Goal: Task Accomplishment & Management: Use online tool/utility

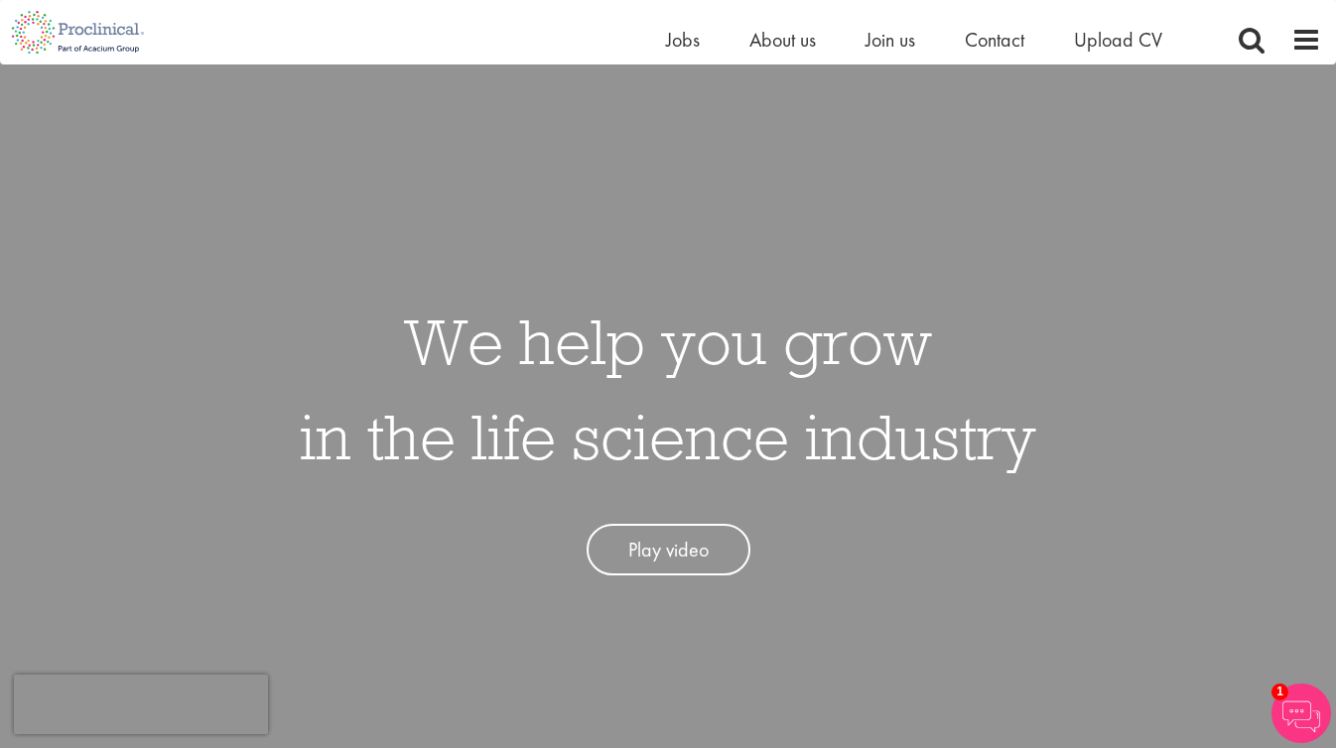
scroll to position [19, 0]
click at [689, 34] on span "Jobs" at bounding box center [683, 40] width 34 height 26
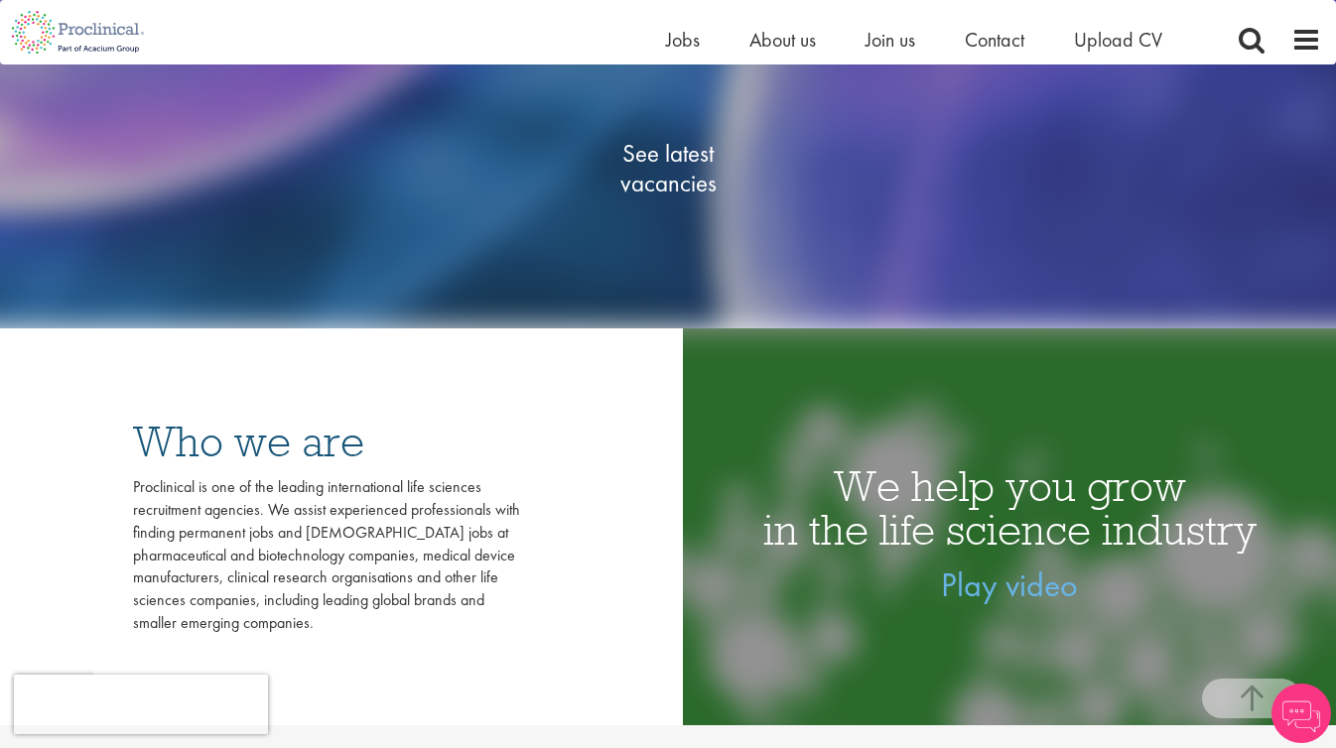
scroll to position [410, 0]
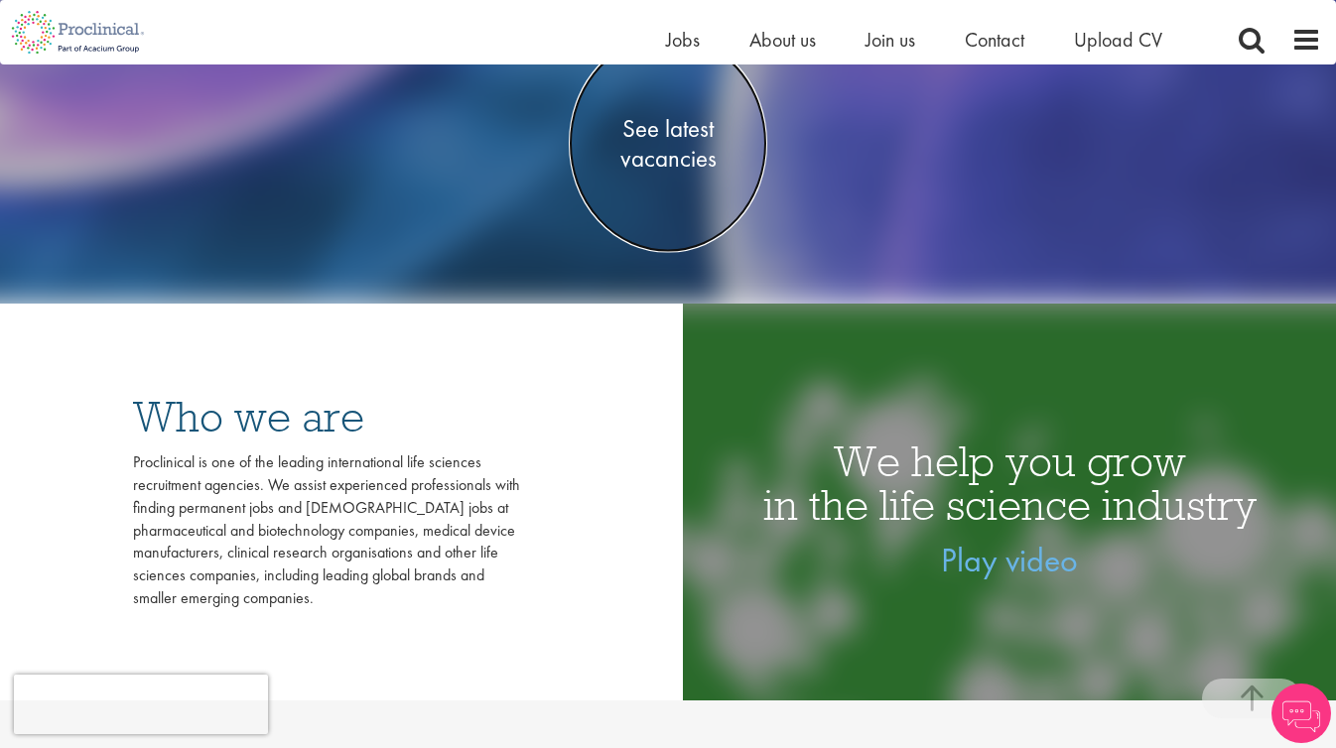
click at [656, 157] on span "See latest vacancies" at bounding box center [668, 143] width 199 height 60
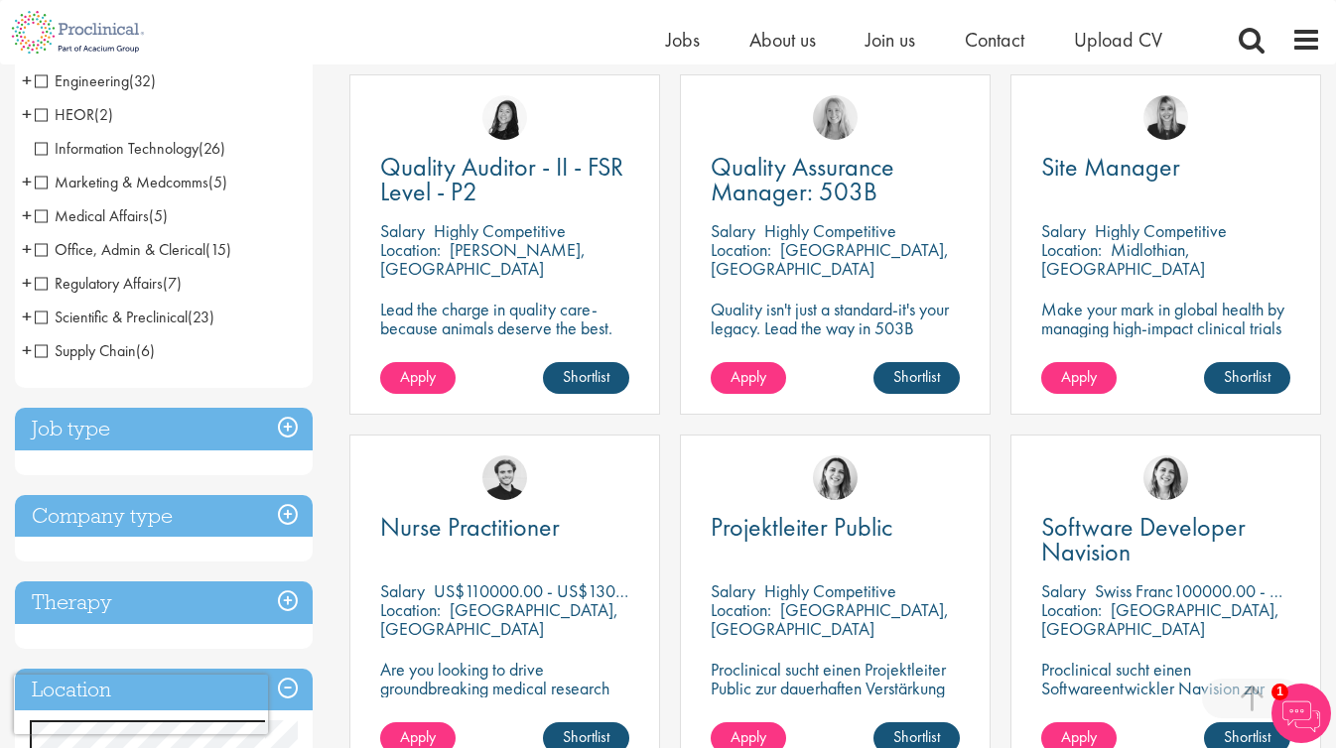
scroll to position [374, 0]
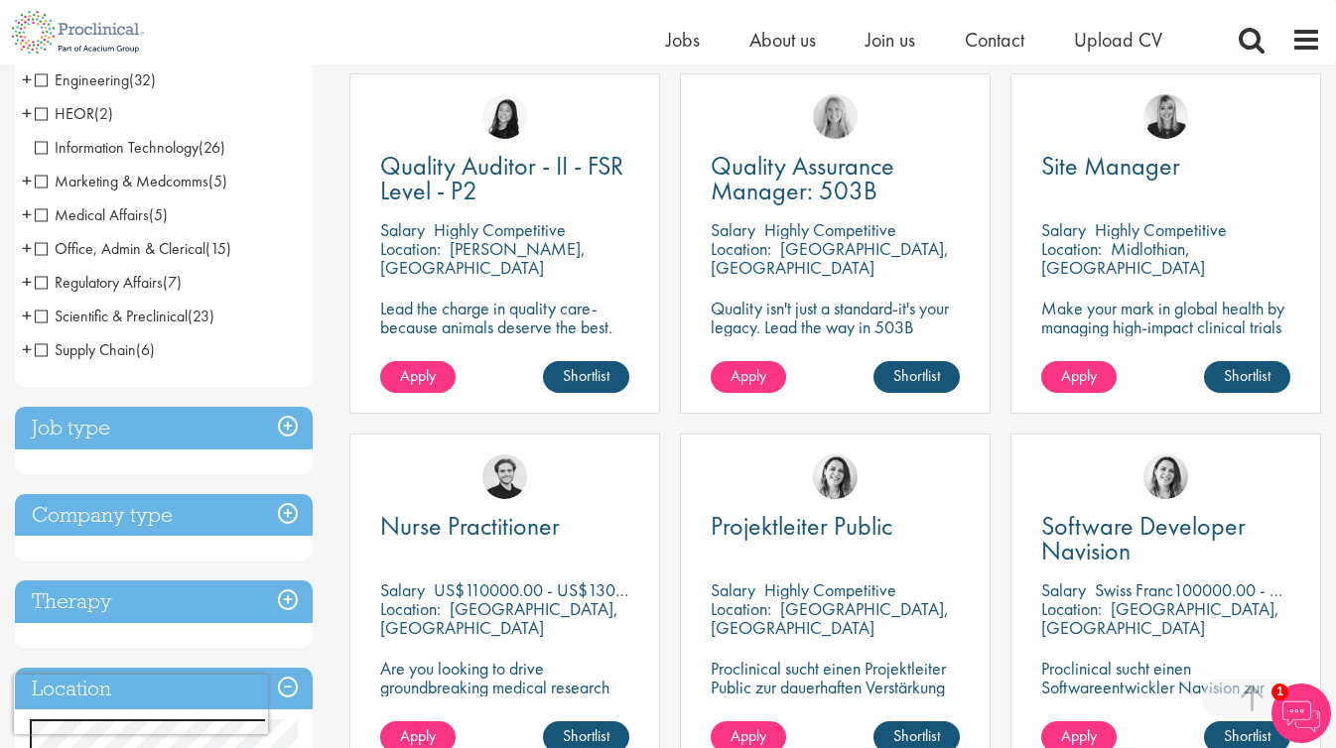
click at [188, 426] on h3 "Job type" at bounding box center [164, 428] width 298 height 43
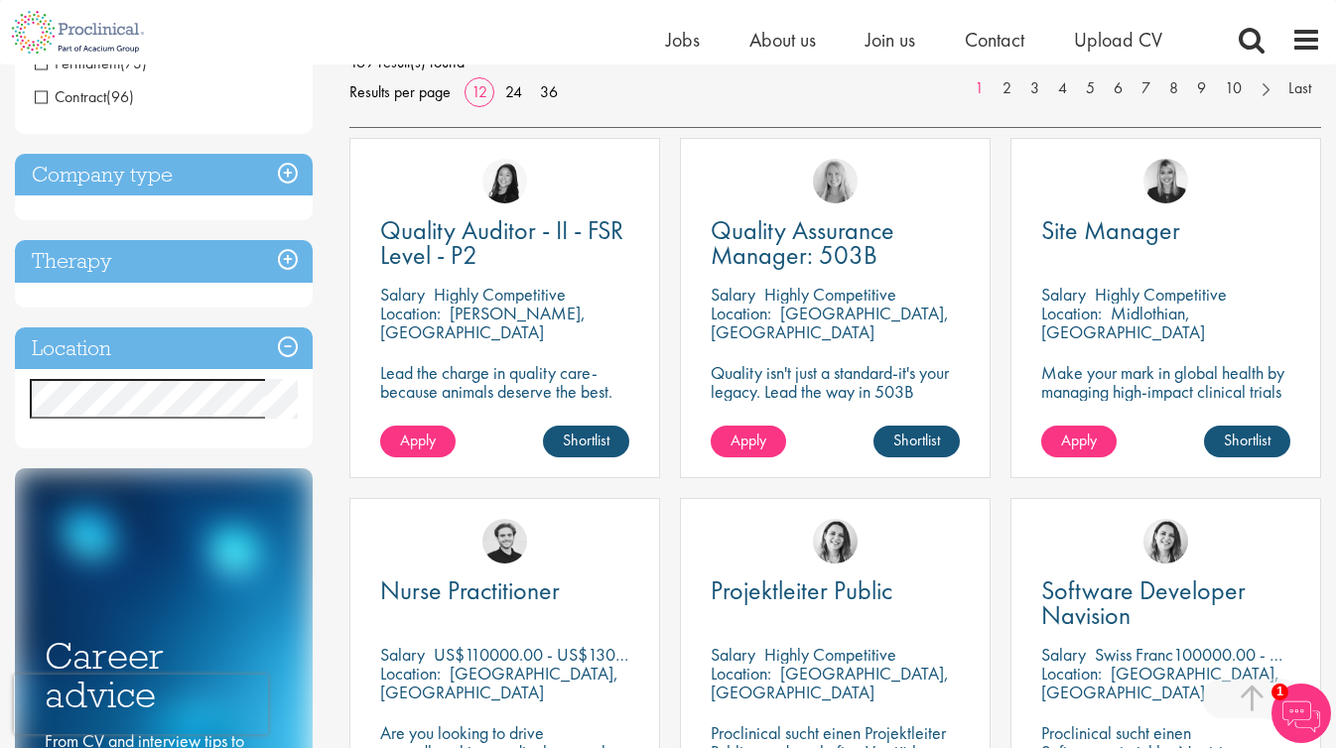
scroll to position [316, 0]
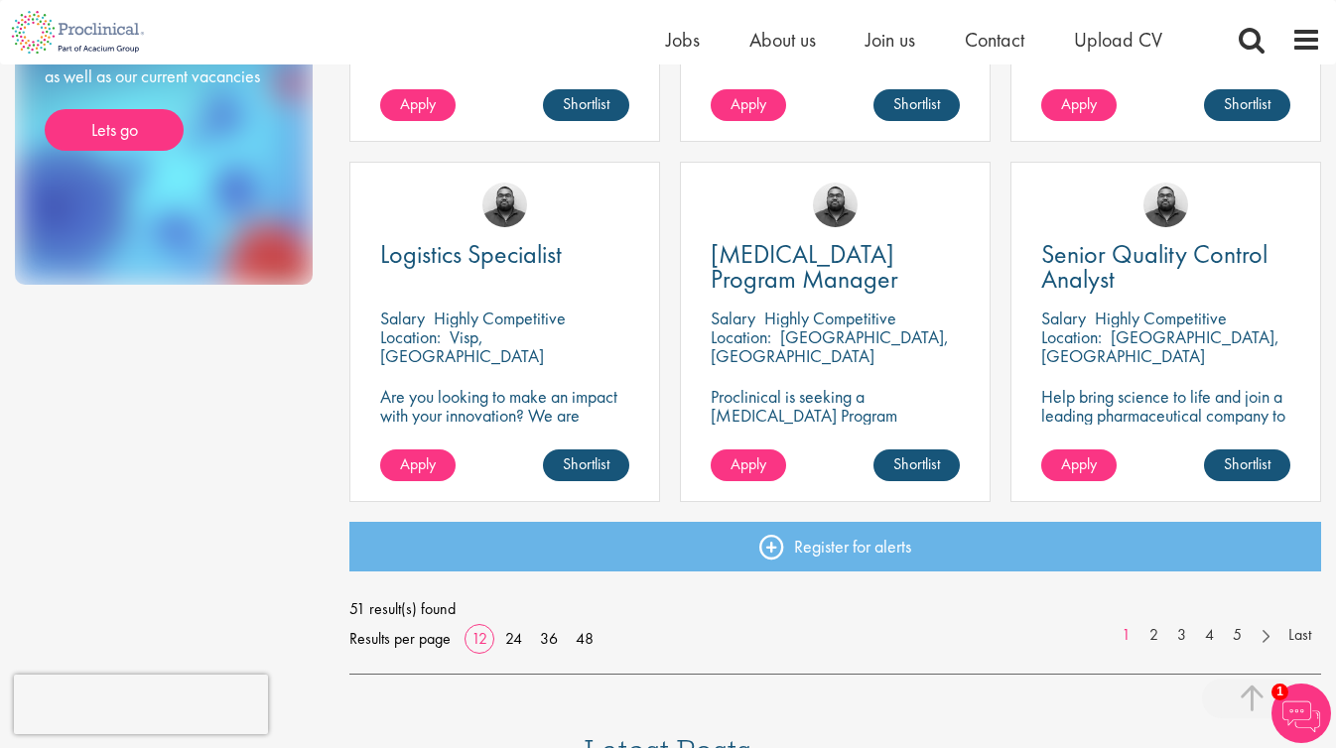
scroll to position [1392, 0]
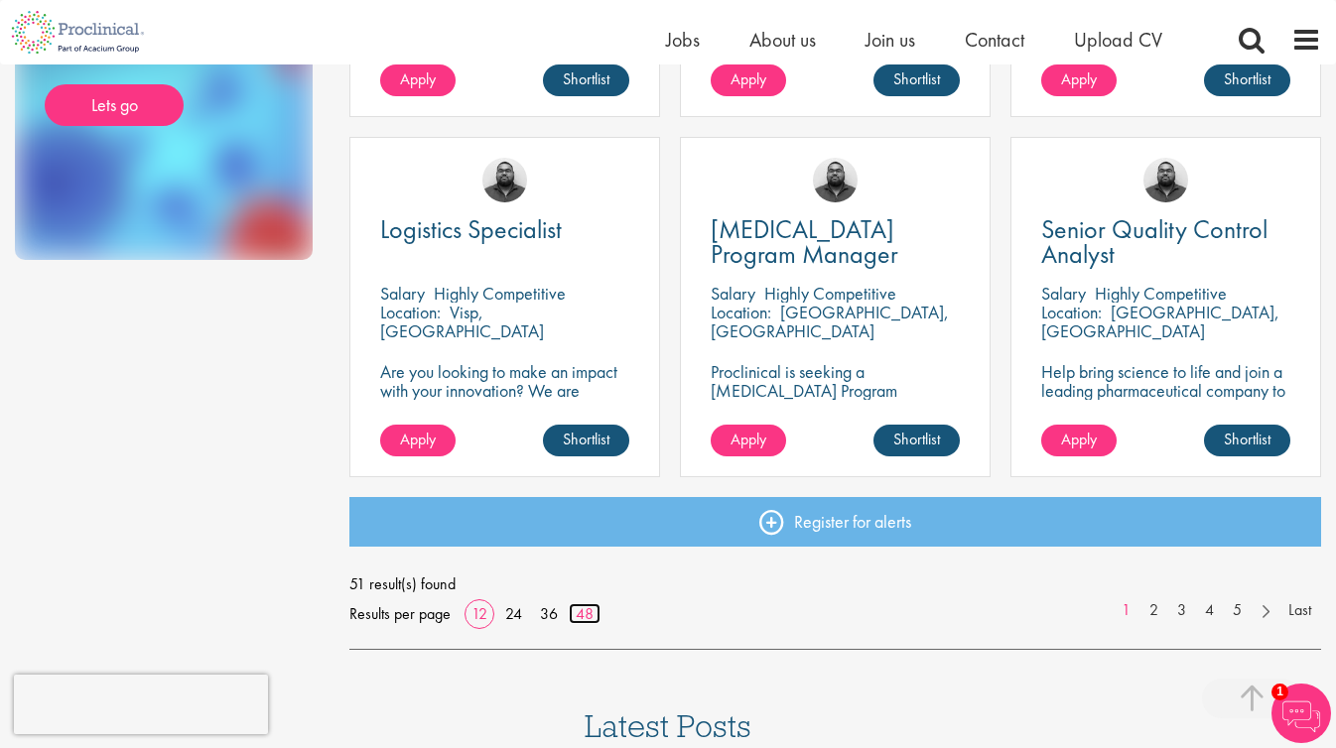
click at [585, 610] on link "48" at bounding box center [585, 613] width 32 height 21
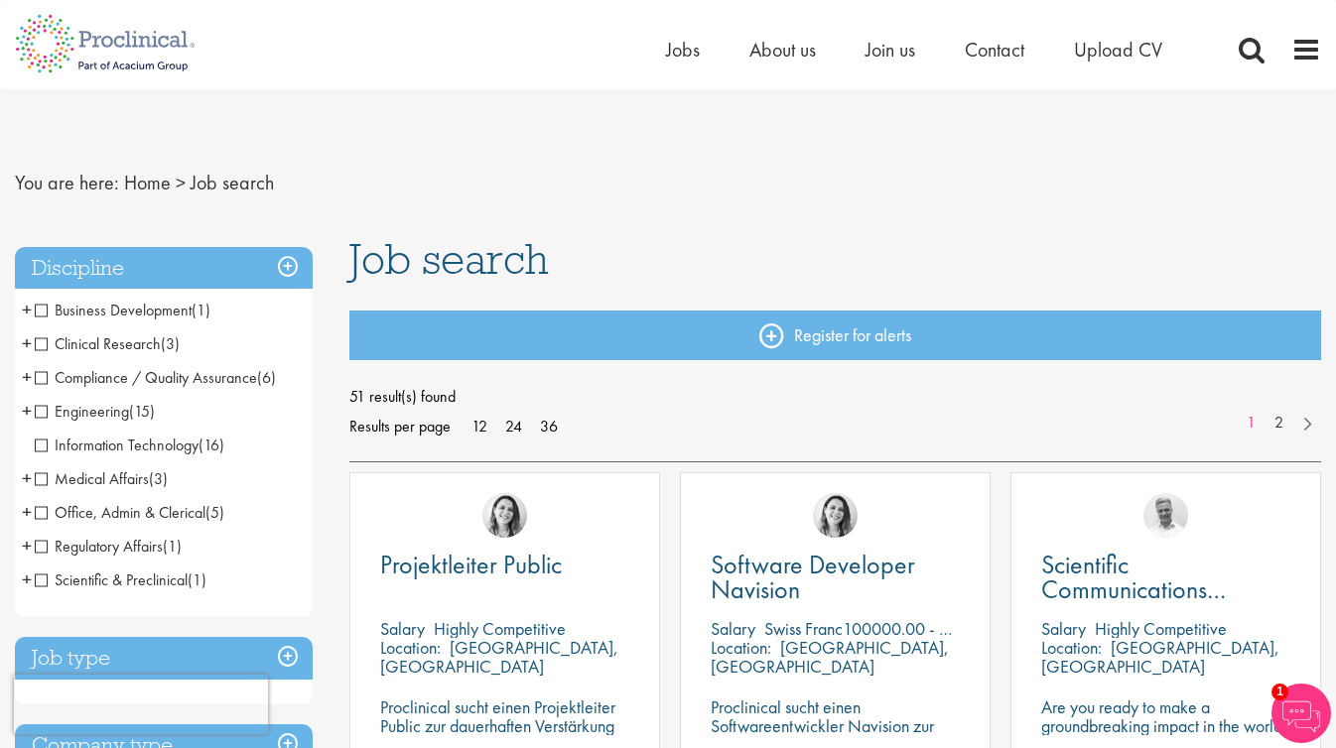
click at [38, 510] on span "Office, Admin & Clerical" at bounding box center [120, 512] width 171 height 21
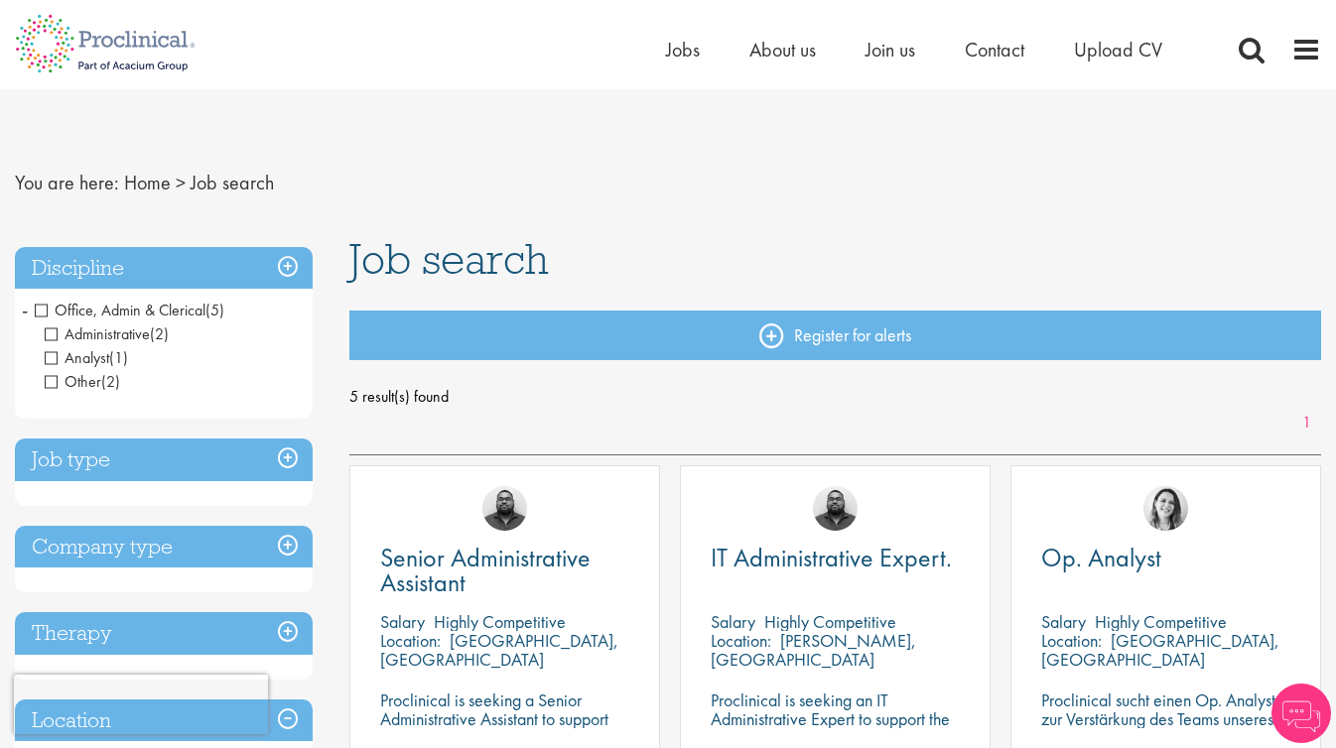
click at [39, 309] on span "Office, Admin & Clerical" at bounding box center [120, 310] width 171 height 21
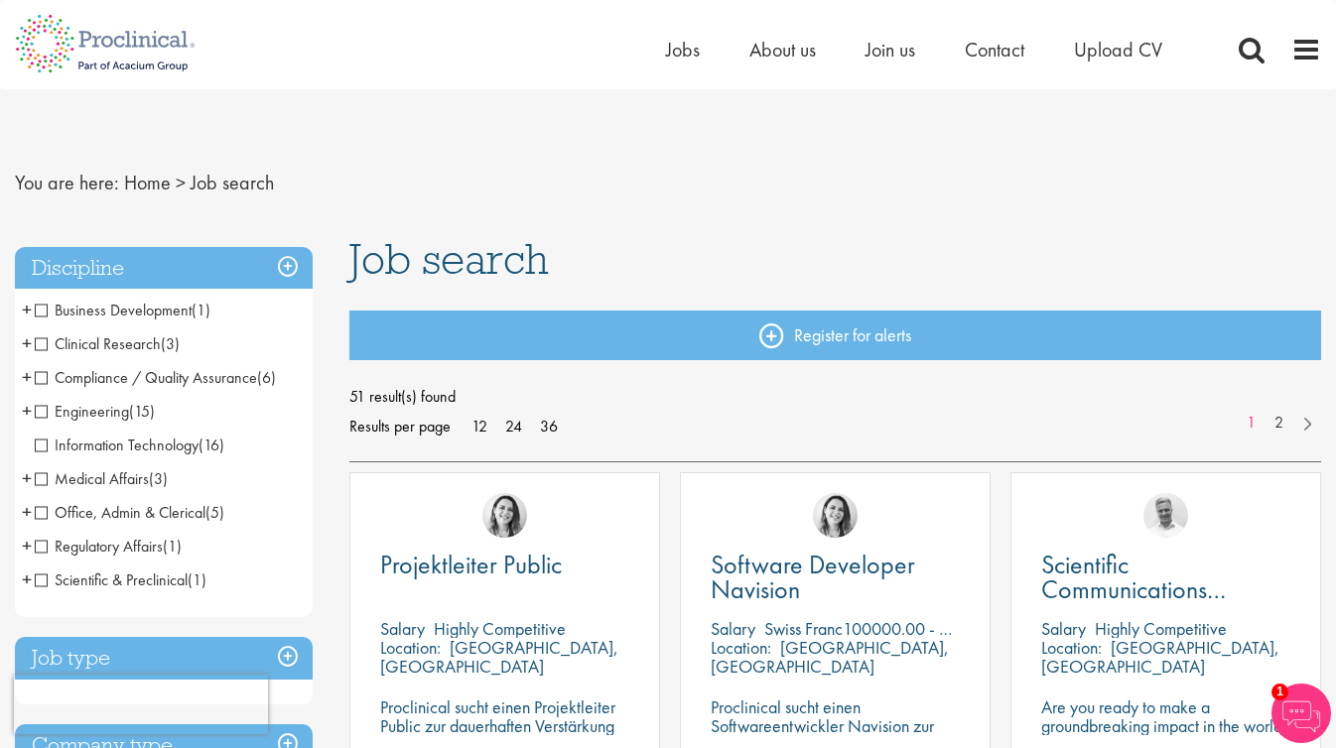
click at [26, 542] on span "+" at bounding box center [27, 546] width 10 height 30
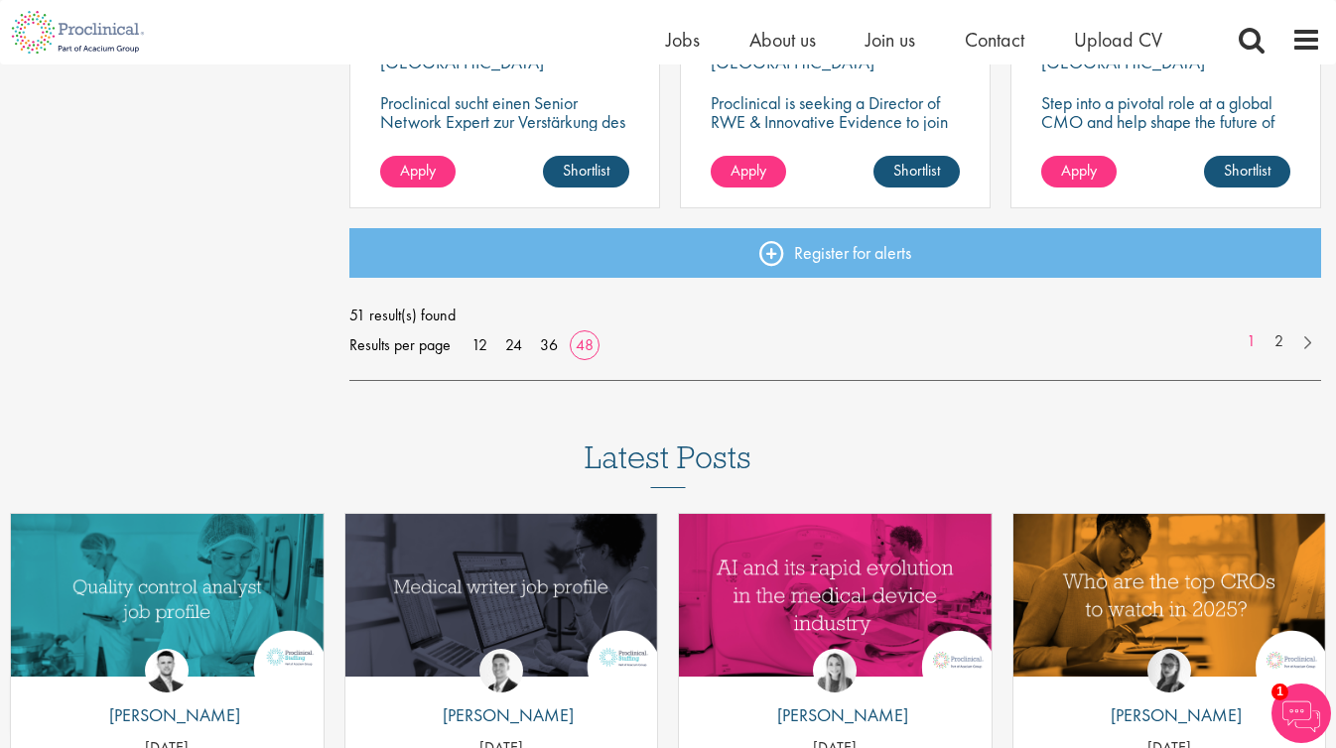
scroll to position [5976, 0]
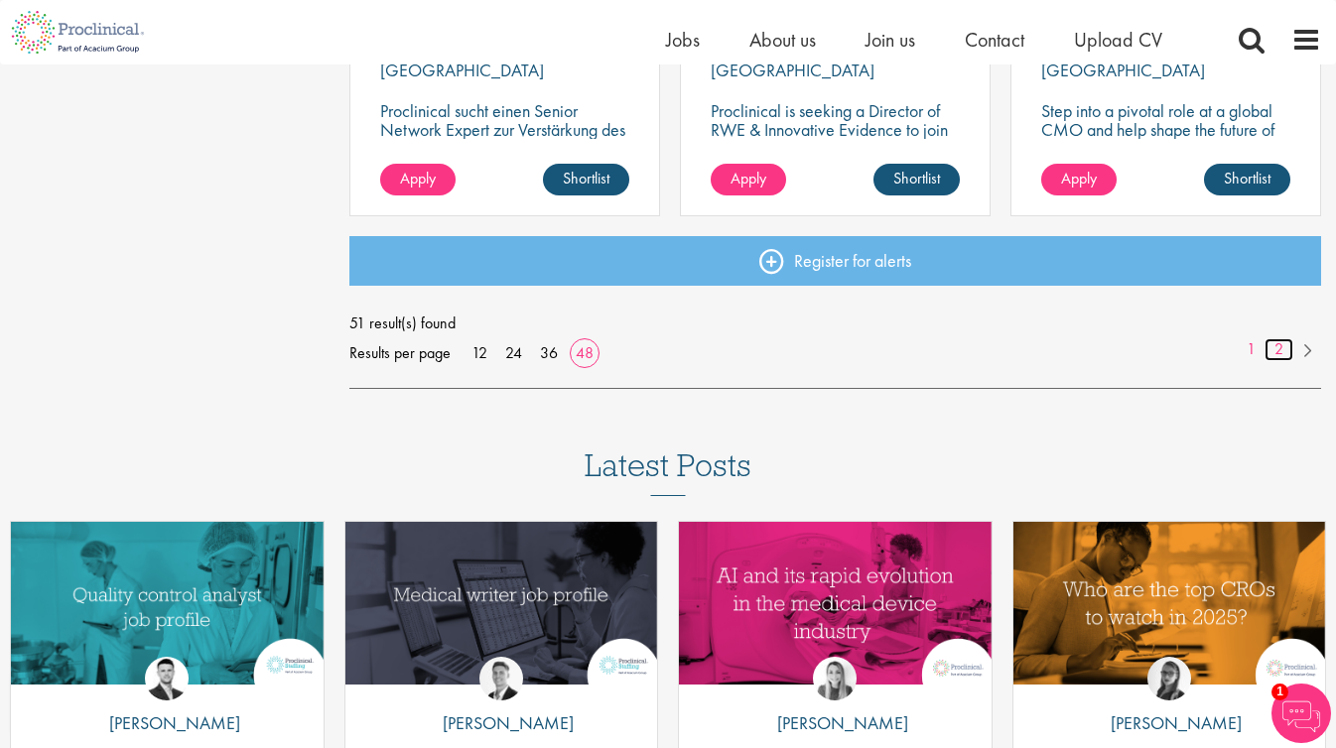
click at [1275, 349] on link "2" at bounding box center [1278, 349] width 29 height 23
